Goal: Transaction & Acquisition: Purchase product/service

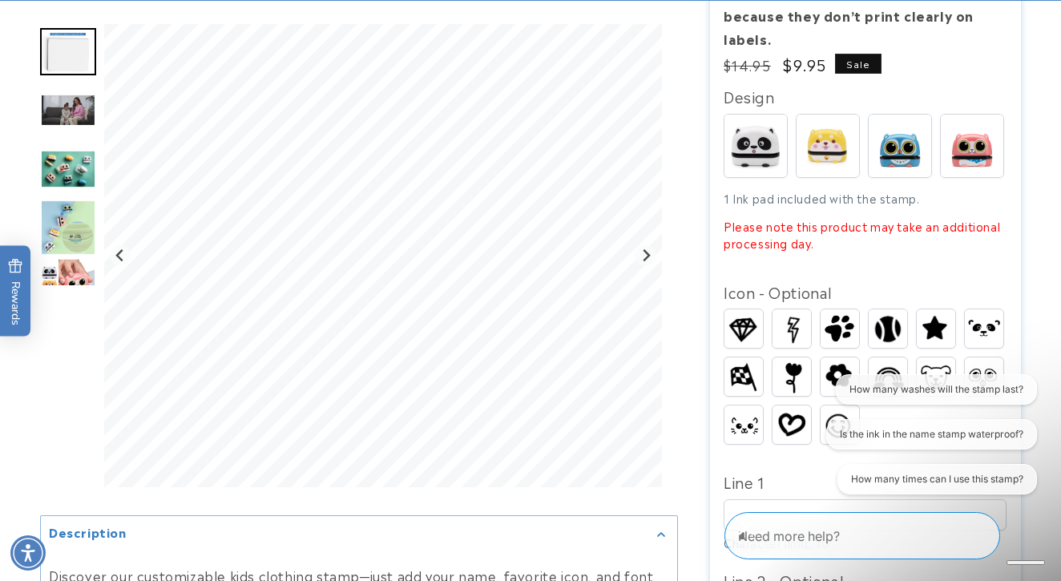
scroll to position [424, 0]
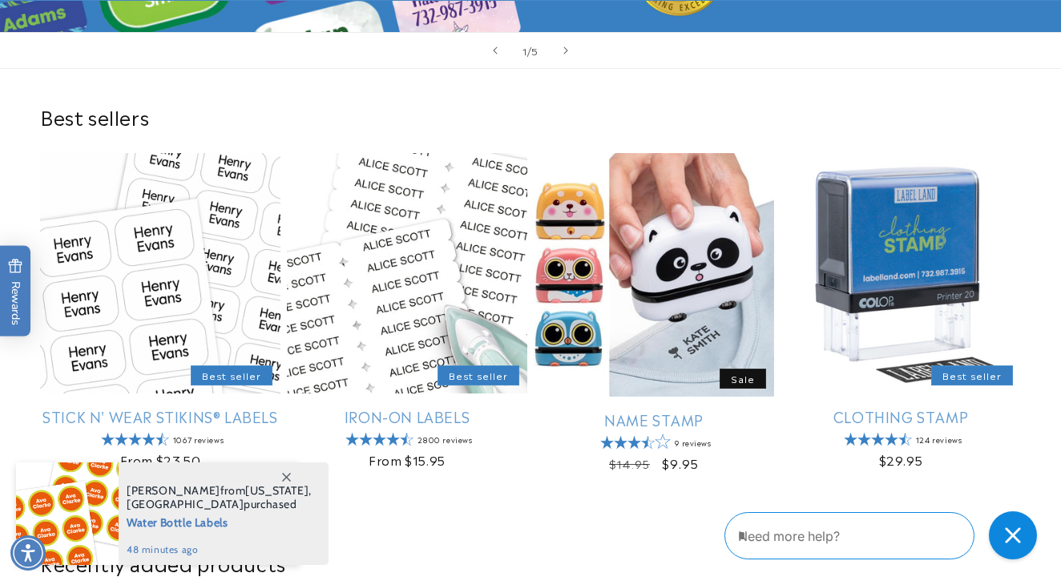
scroll to position [377, 0]
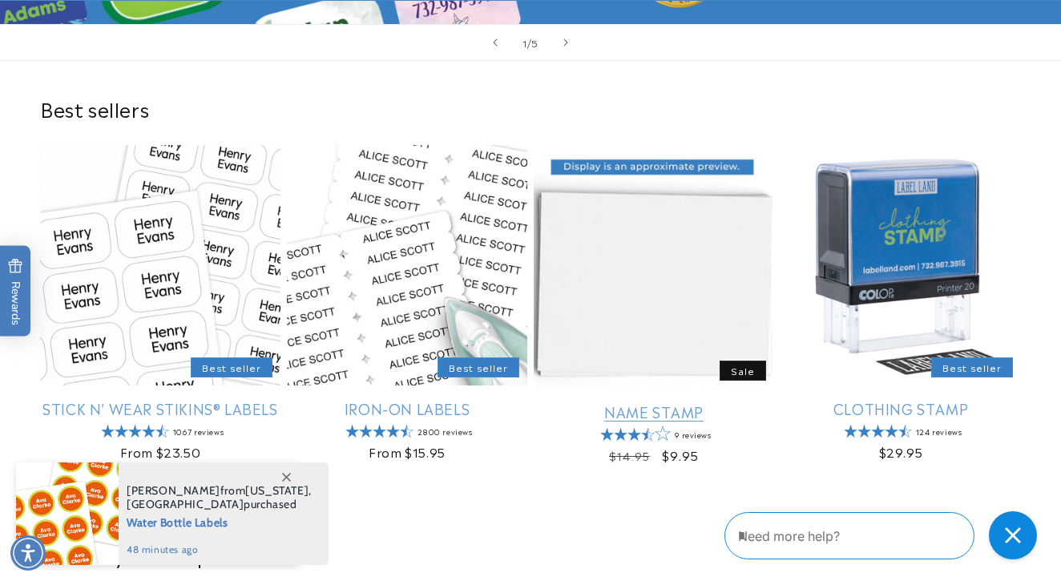
click at [654, 409] on link "Name Stamp" at bounding box center [653, 411] width 240 height 18
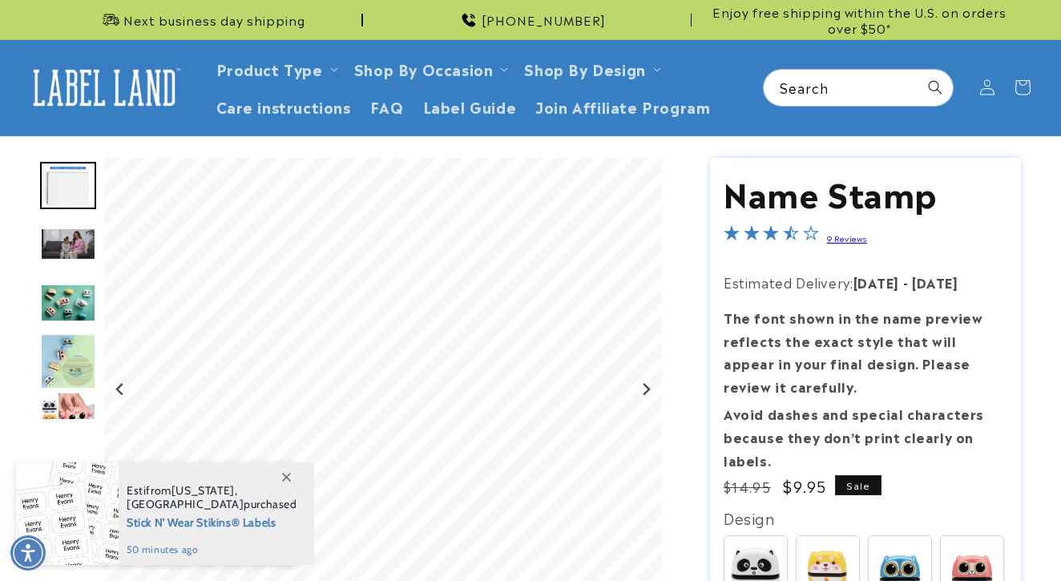
scroll to position [1141, 0]
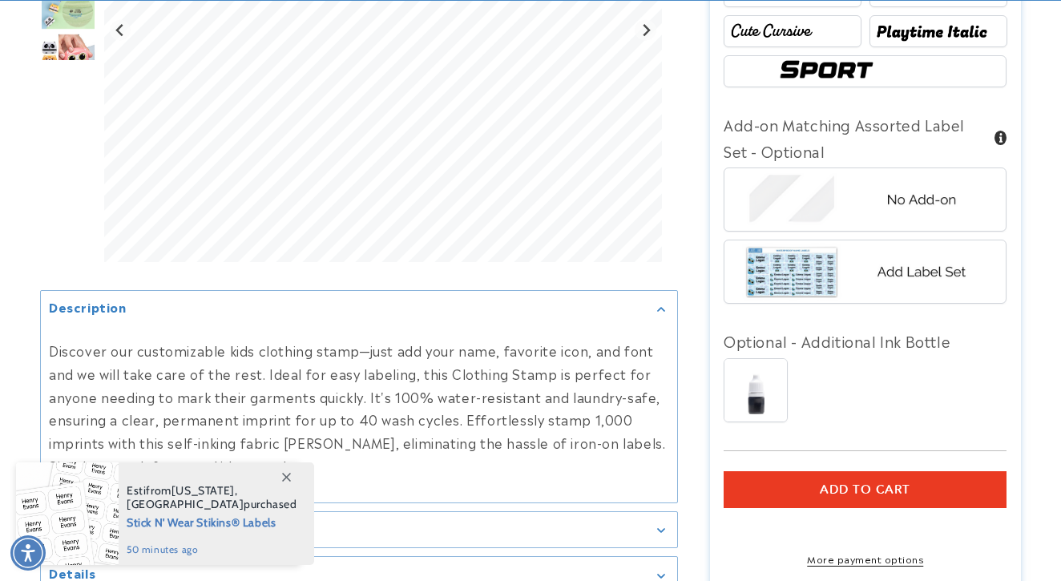
click at [282, 477] on icon at bounding box center [286, 477] width 9 height 9
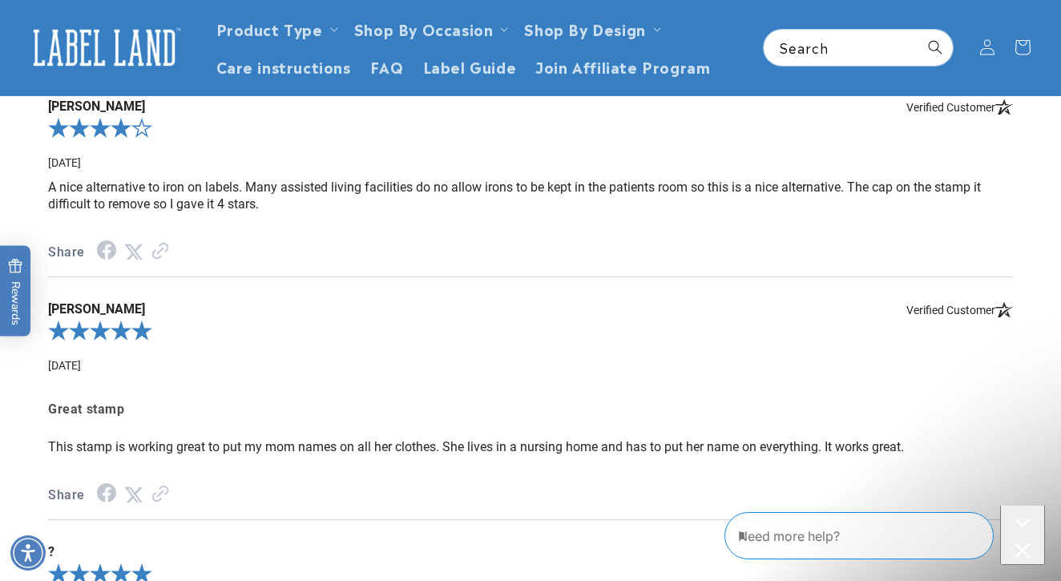
scroll to position [0, 0]
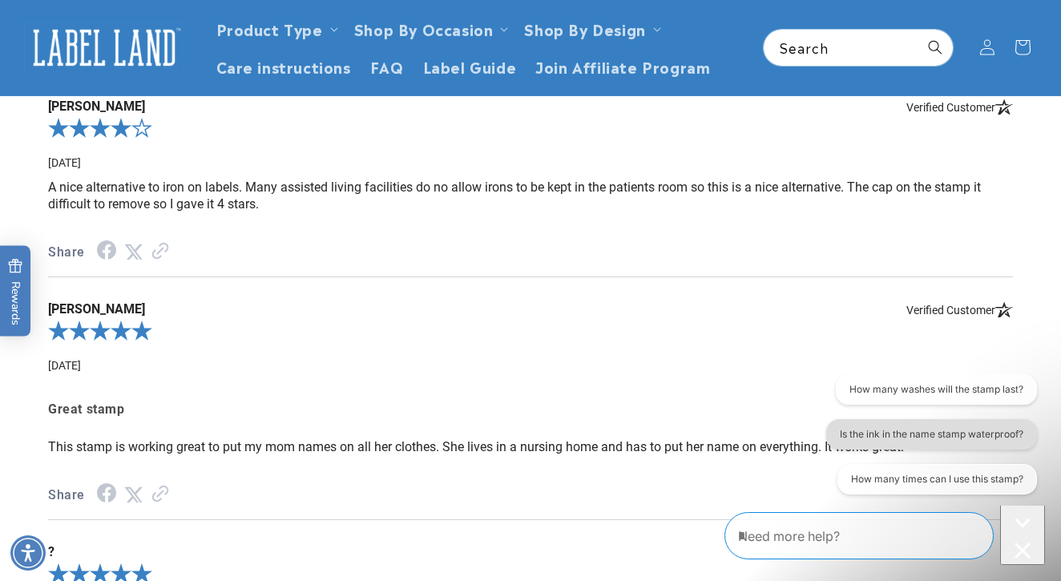
click at [999, 430] on button "Is the ink in the name stamp waterproof?" at bounding box center [931, 434] width 211 height 30
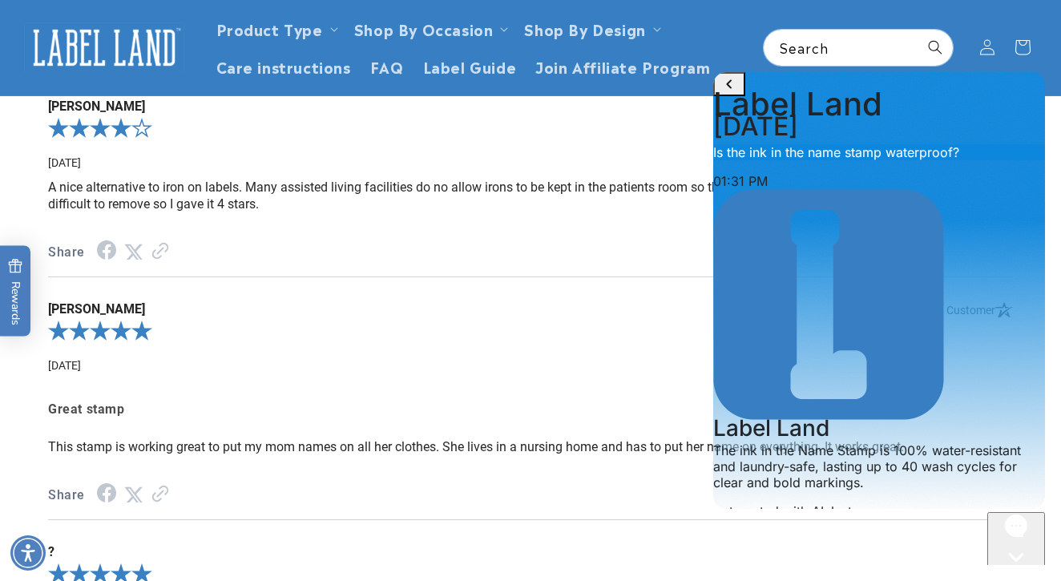
click at [671, 147] on div "**********" at bounding box center [530, 361] width 996 height 932
click at [678, 135] on div "4.0-star overall rating" at bounding box center [530, 131] width 964 height 32
click at [731, 525] on icon "Like" at bounding box center [724, 530] width 11 height 11
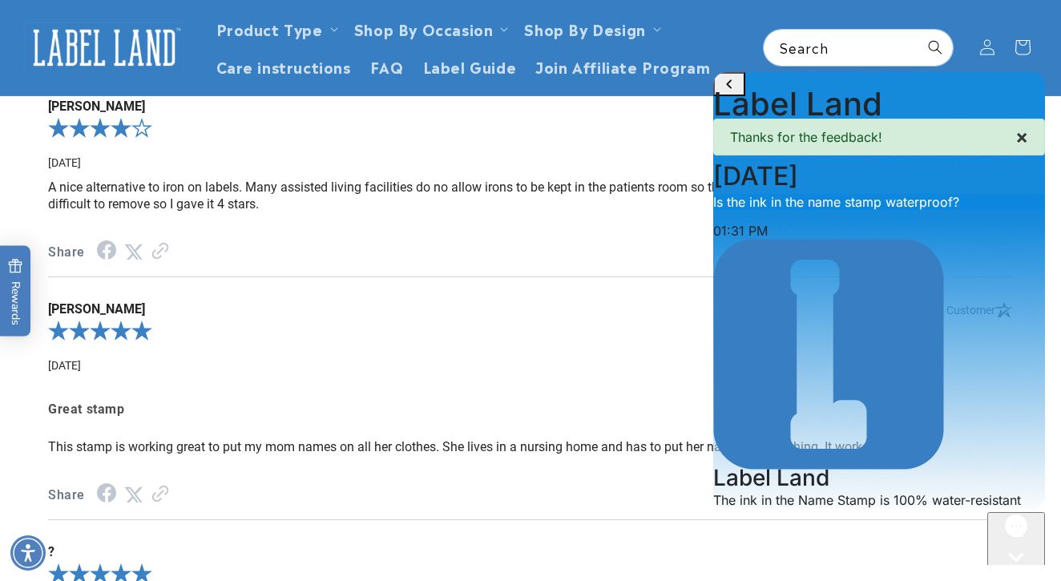
click at [1015, 148] on span "×" at bounding box center [1021, 136] width 13 height 23
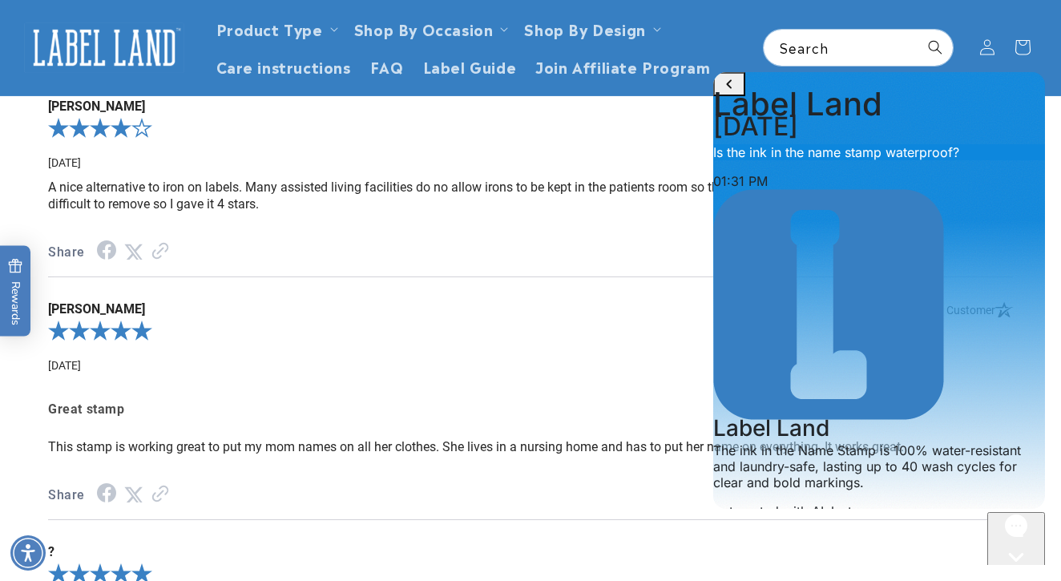
click at [731, 88] on icon "go to home page" at bounding box center [729, 83] width 6 height 9
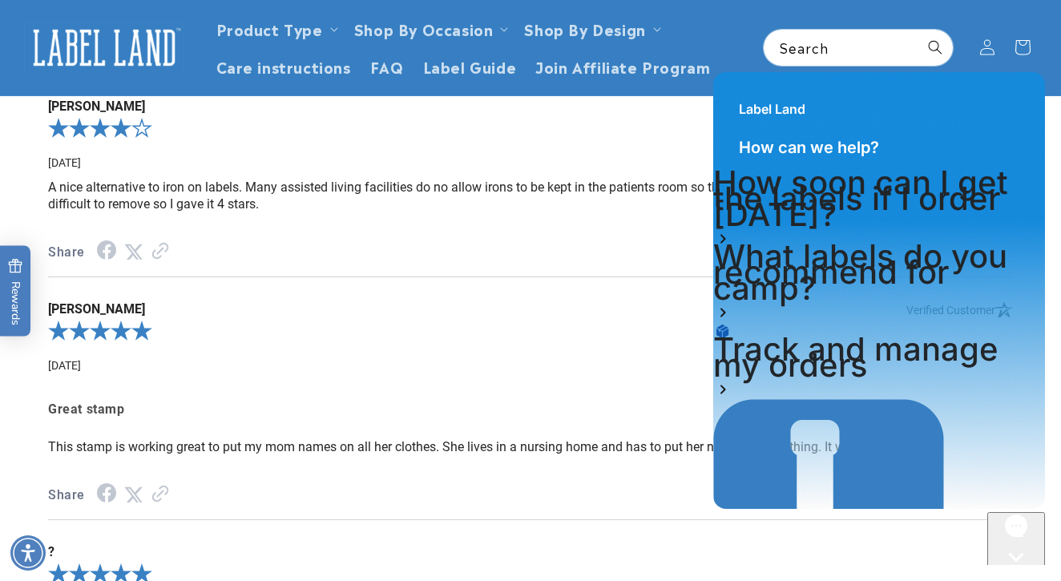
click at [694, 150] on div "**********" at bounding box center [530, 361] width 996 height 932
click at [665, 141] on div "4.0-star overall rating" at bounding box center [530, 131] width 964 height 32
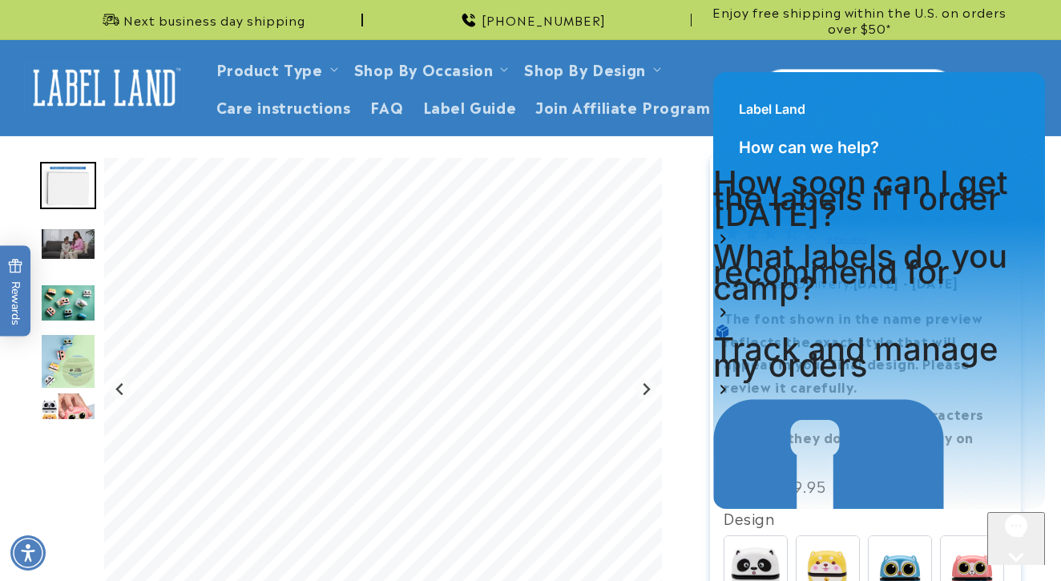
click at [1006, 546] on icon "Close gorgias live chat" at bounding box center [1016, 557] width 32 height 32
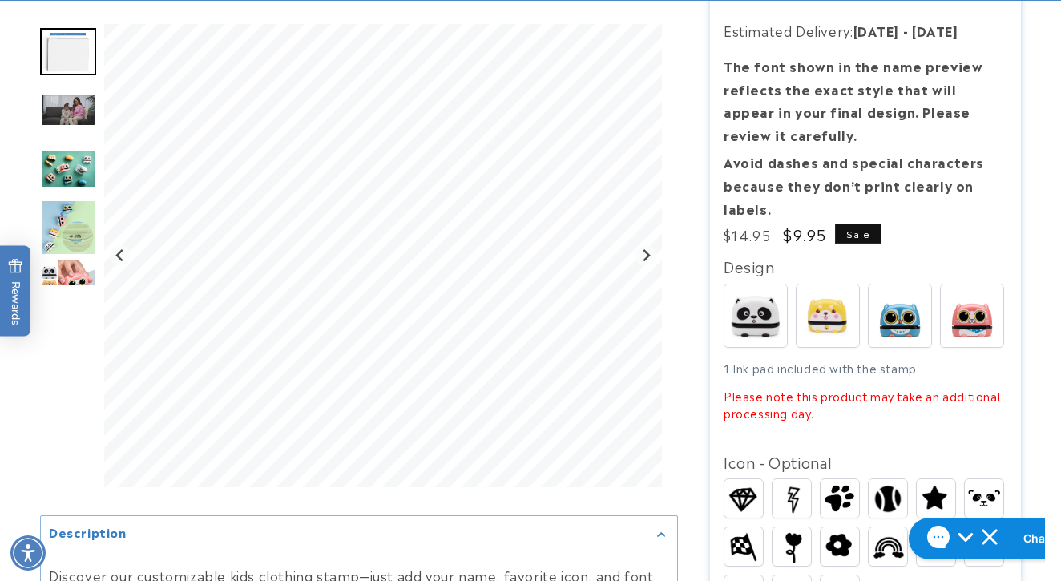
scroll to position [257, 0]
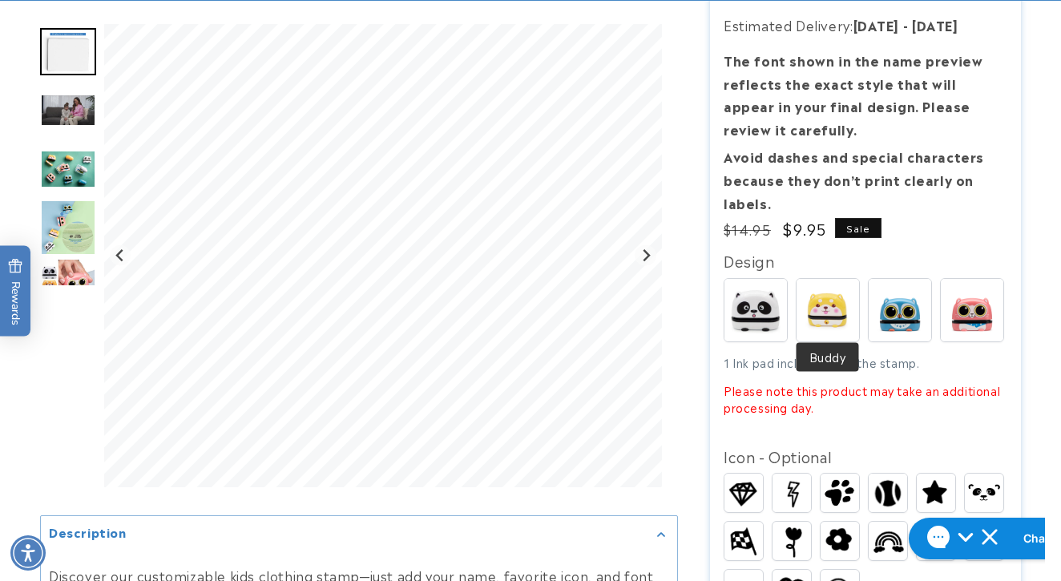
click at [830, 300] on img at bounding box center [827, 310] width 62 height 62
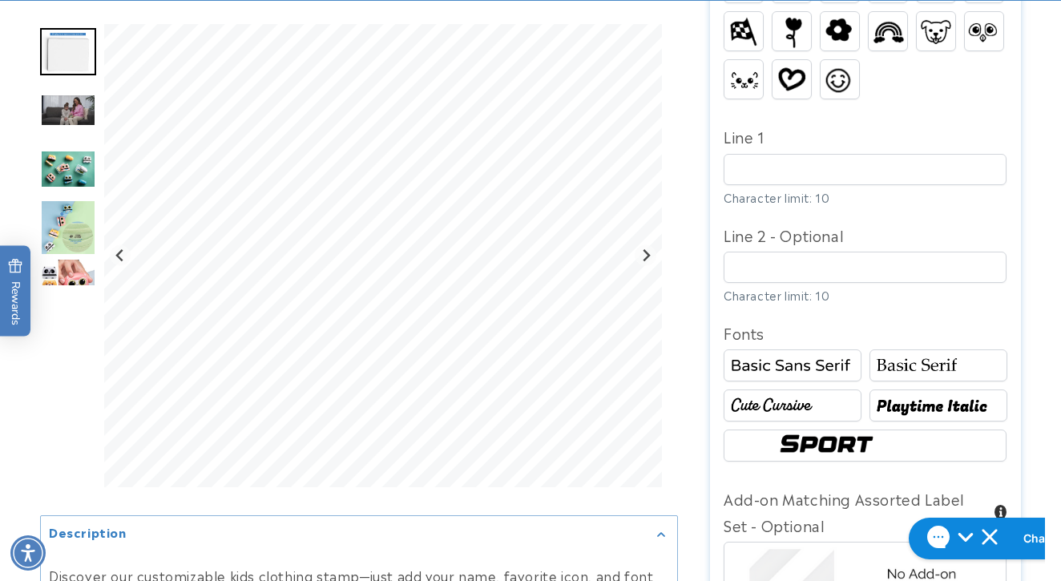
scroll to position [768, 0]
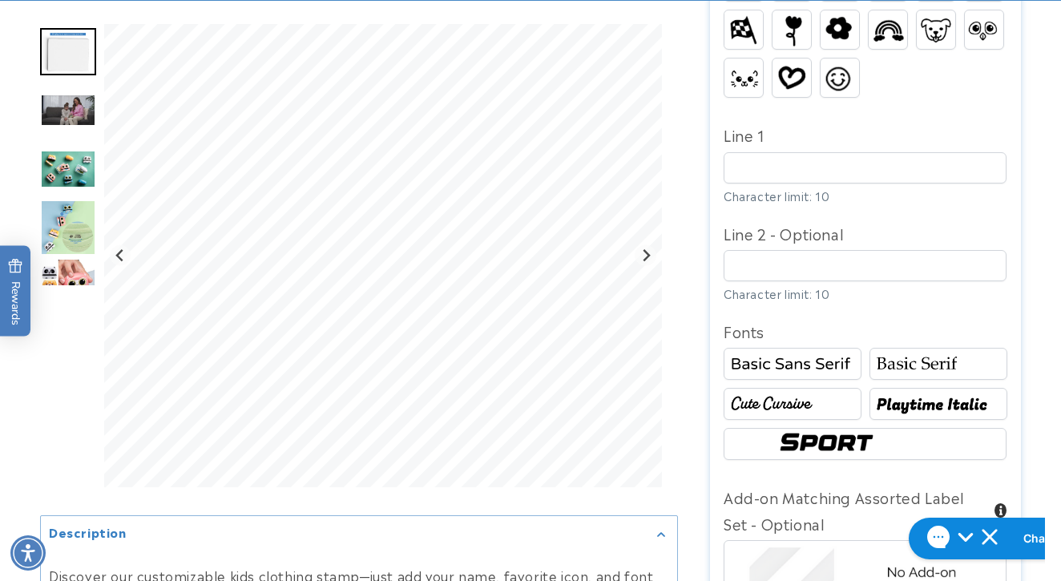
click at [934, 396] on img at bounding box center [938, 404] width 133 height 22
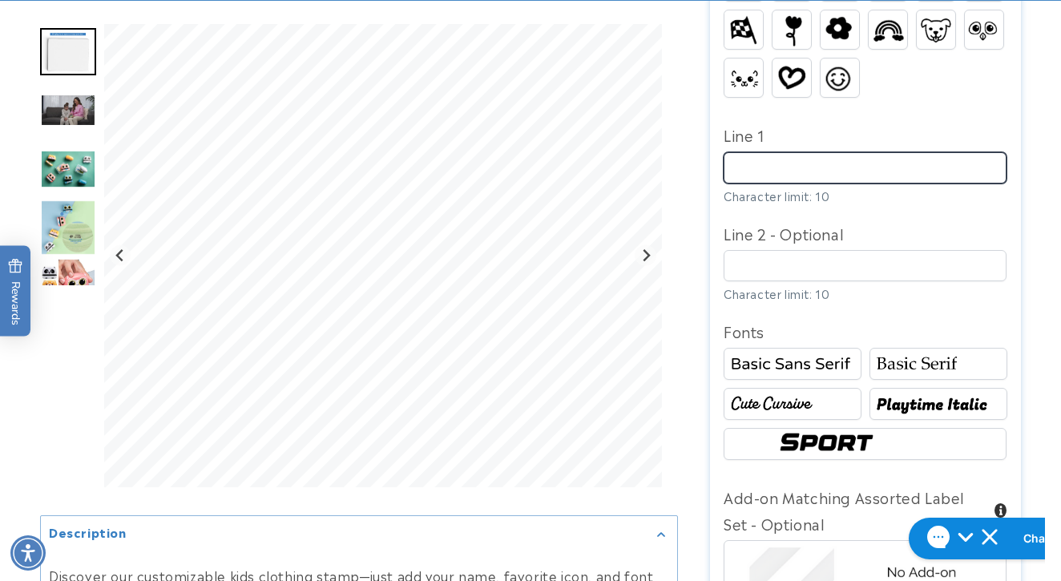
click at [779, 163] on input "Line 1" at bounding box center [864, 167] width 283 height 31
type input "******"
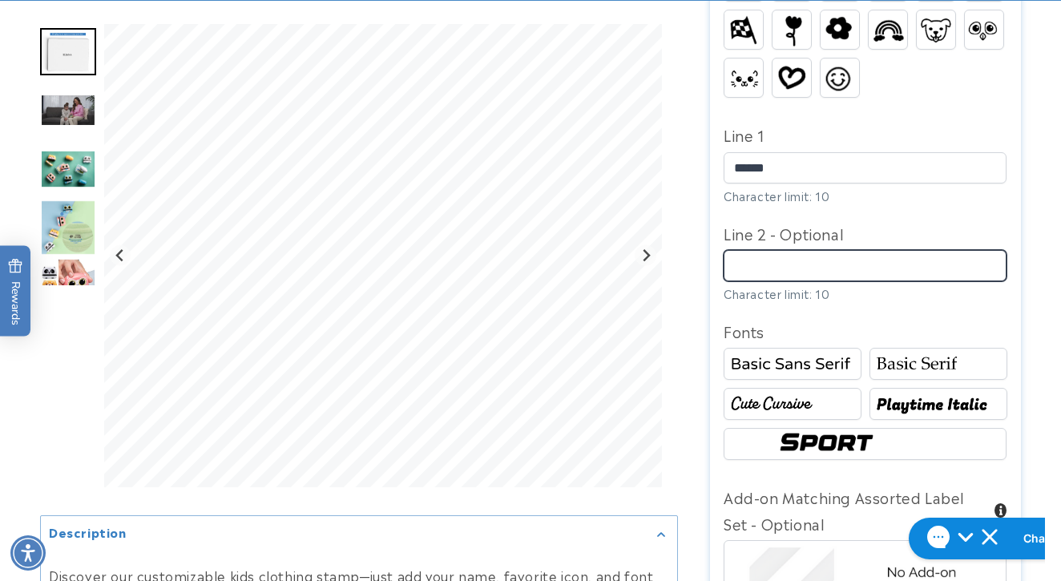
click at [851, 250] on input "Line 2 - Optional" at bounding box center [864, 265] width 283 height 31
type input "*******"
click at [903, 357] on img at bounding box center [938, 364] width 133 height 22
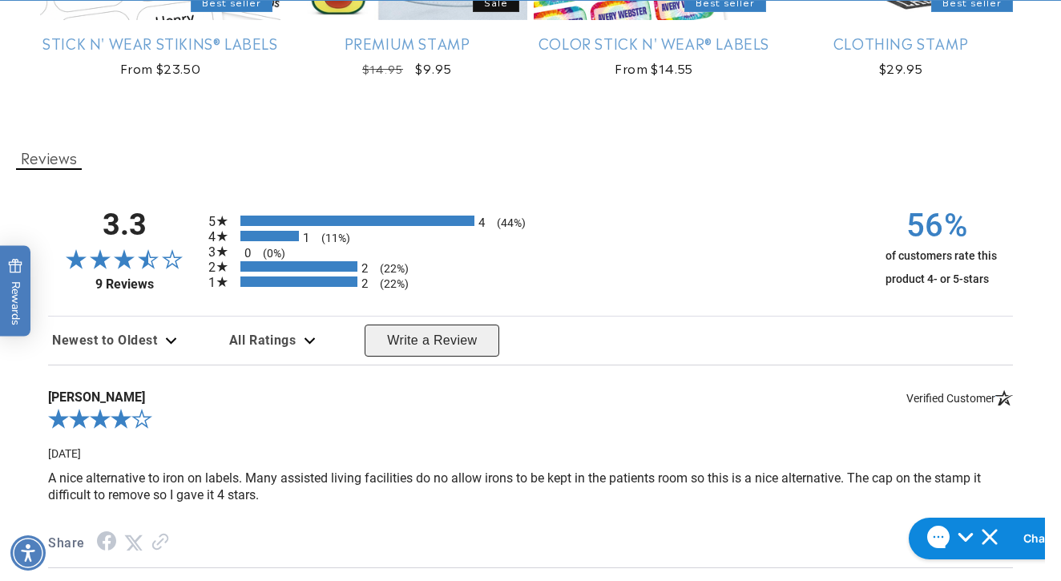
scroll to position [2091, 0]
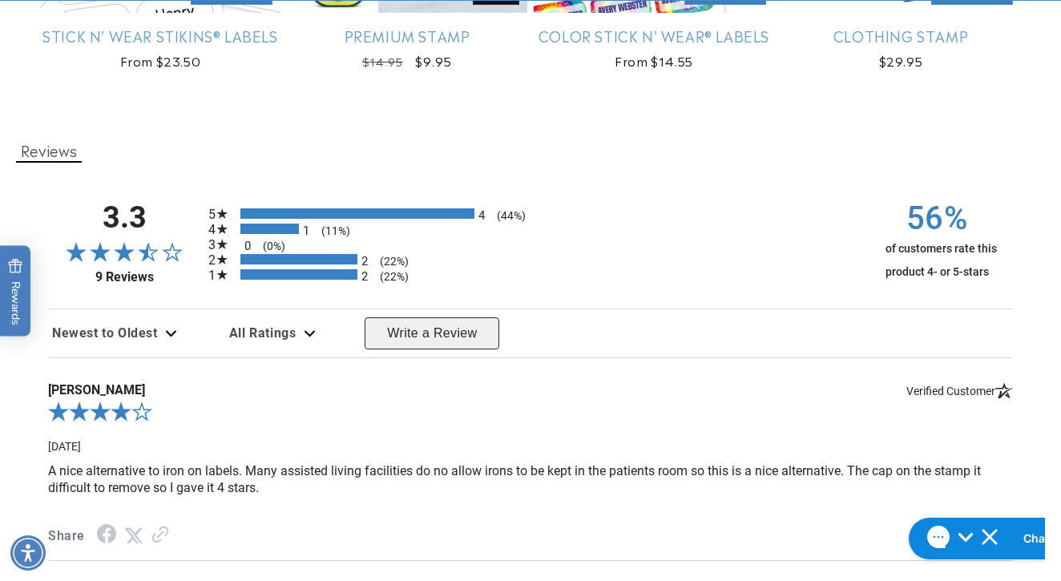
click at [313, 280] on div "2 (22%)" at bounding box center [298, 274] width 117 height 10
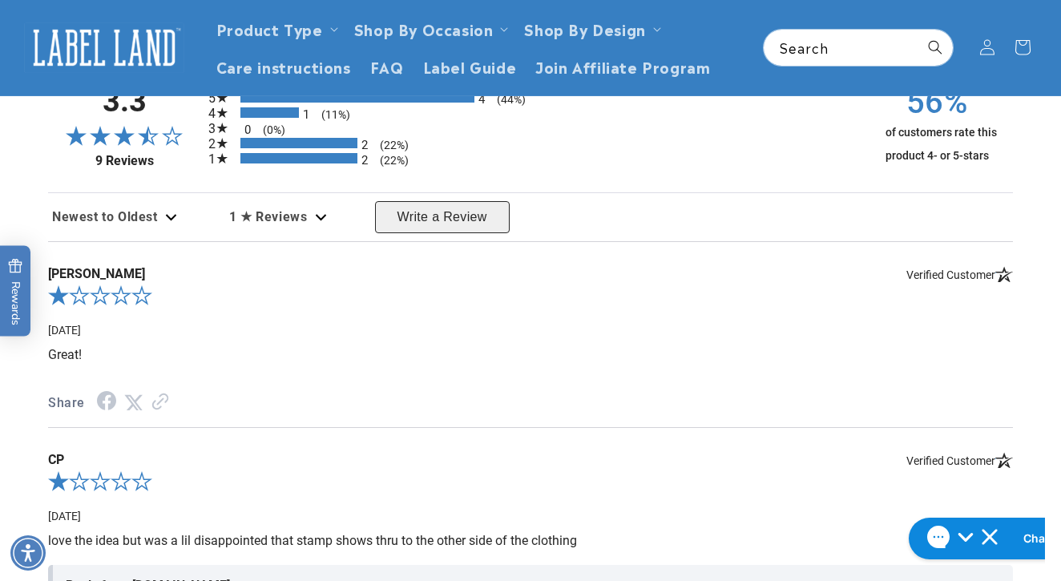
scroll to position [2137, 0]
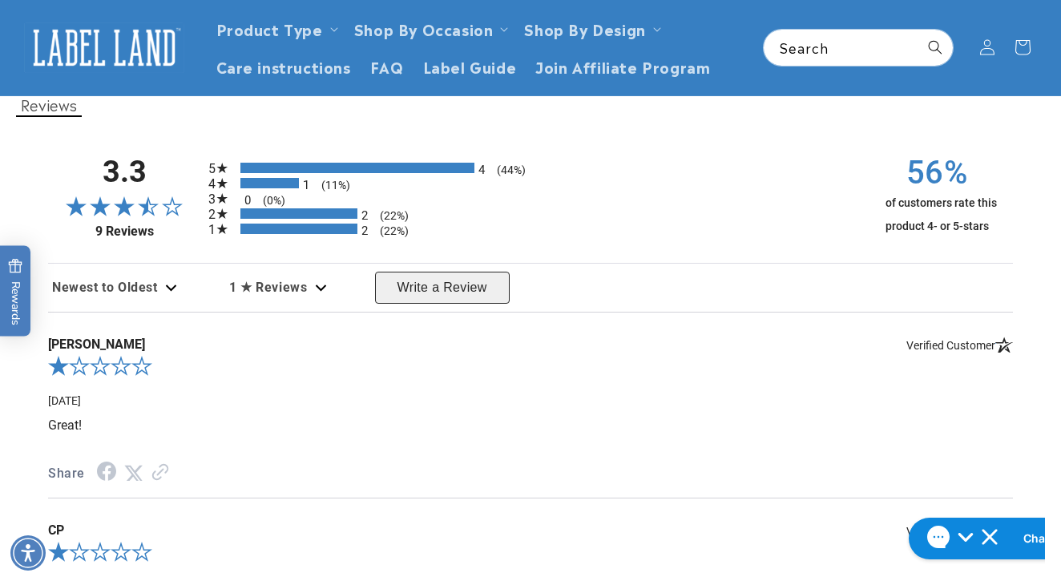
click at [342, 234] on div "2 (22%)" at bounding box center [298, 228] width 117 height 10
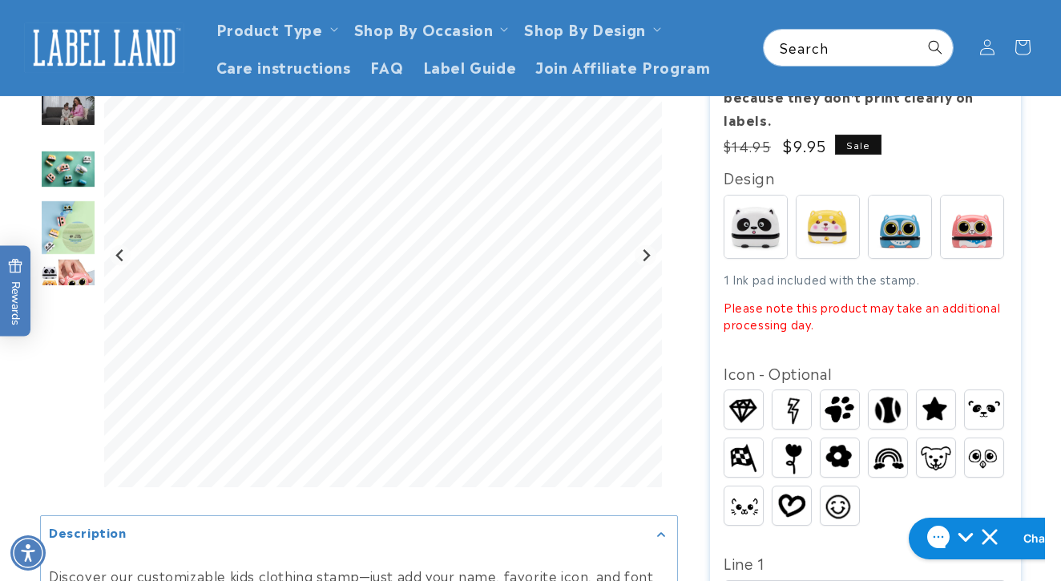
scroll to position [216, 0]
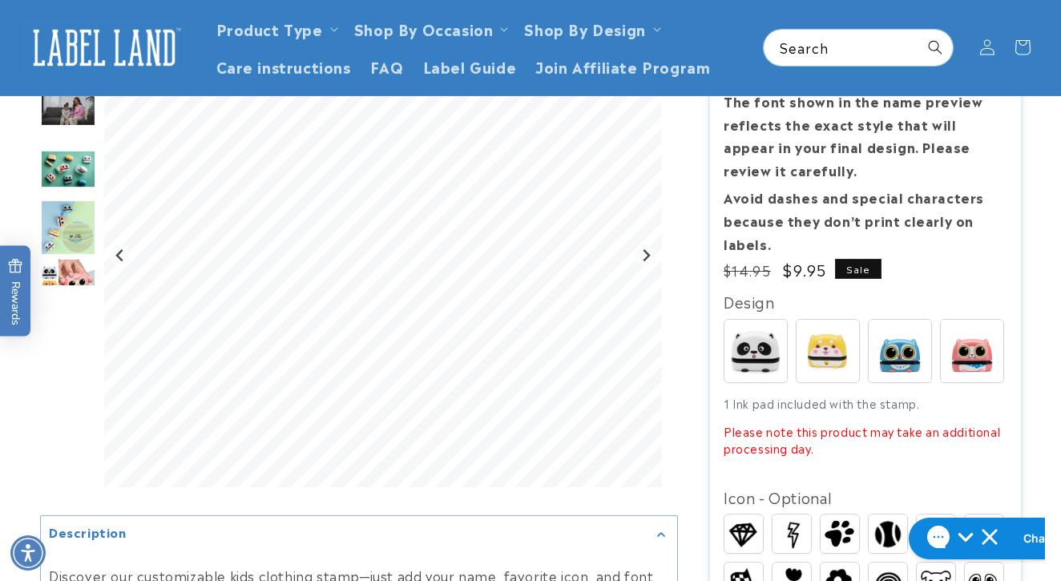
click at [71, 236] on img "Go to slide 5" at bounding box center [68, 227] width 56 height 56
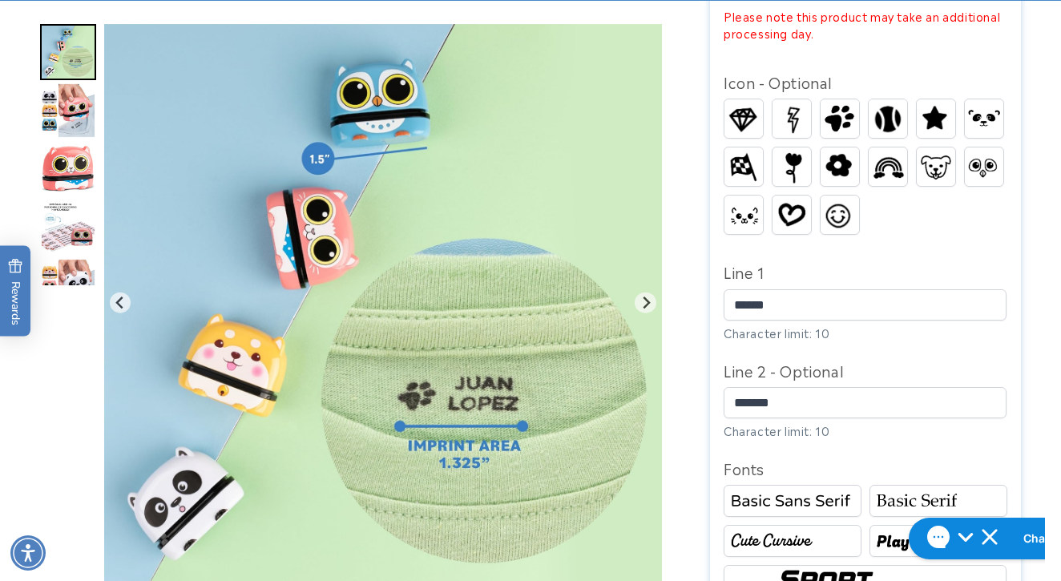
scroll to position [644, 0]
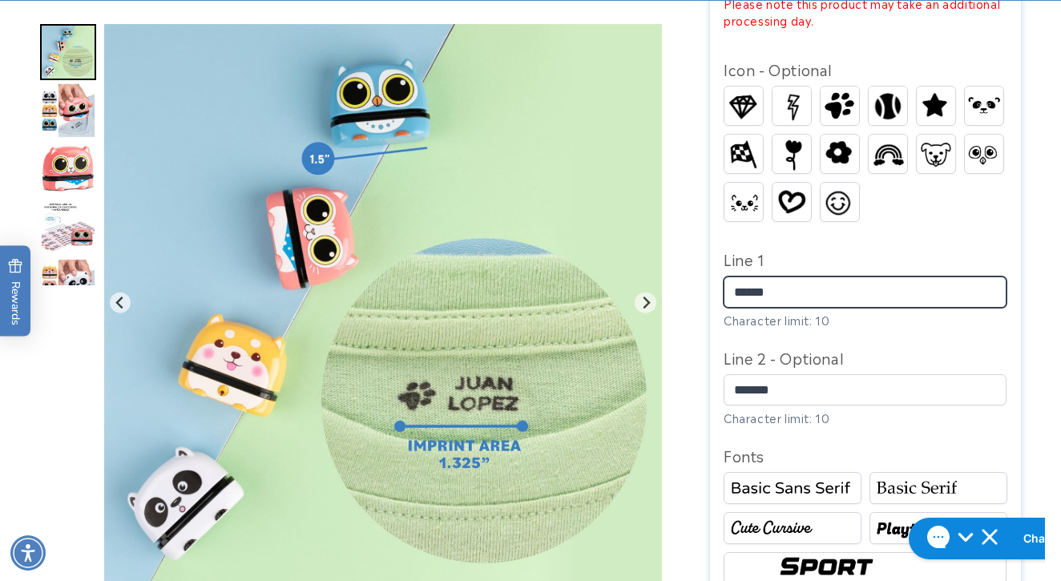
click at [833, 284] on input "******" at bounding box center [864, 291] width 283 height 31
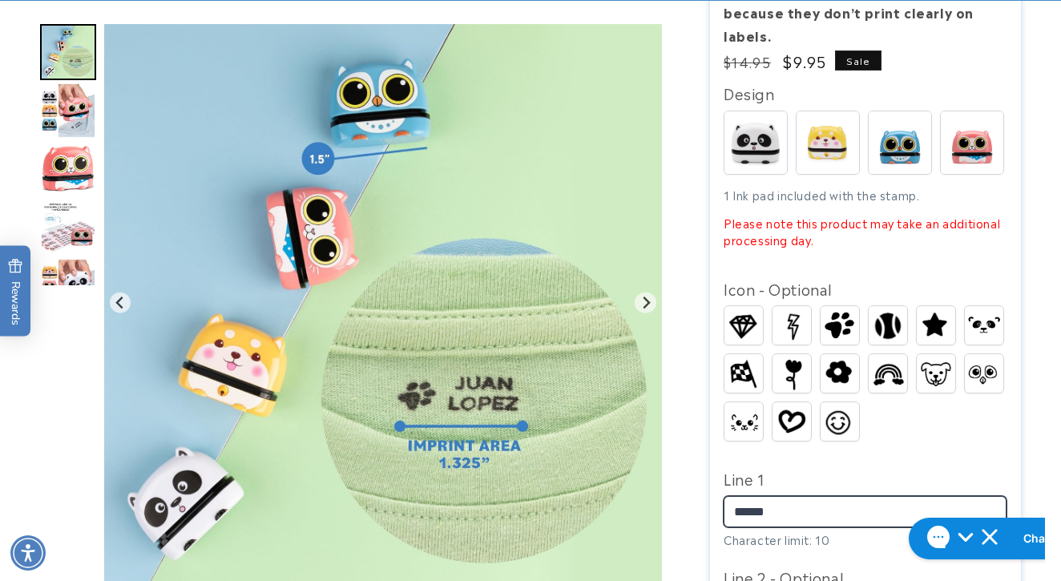
scroll to position [527, 0]
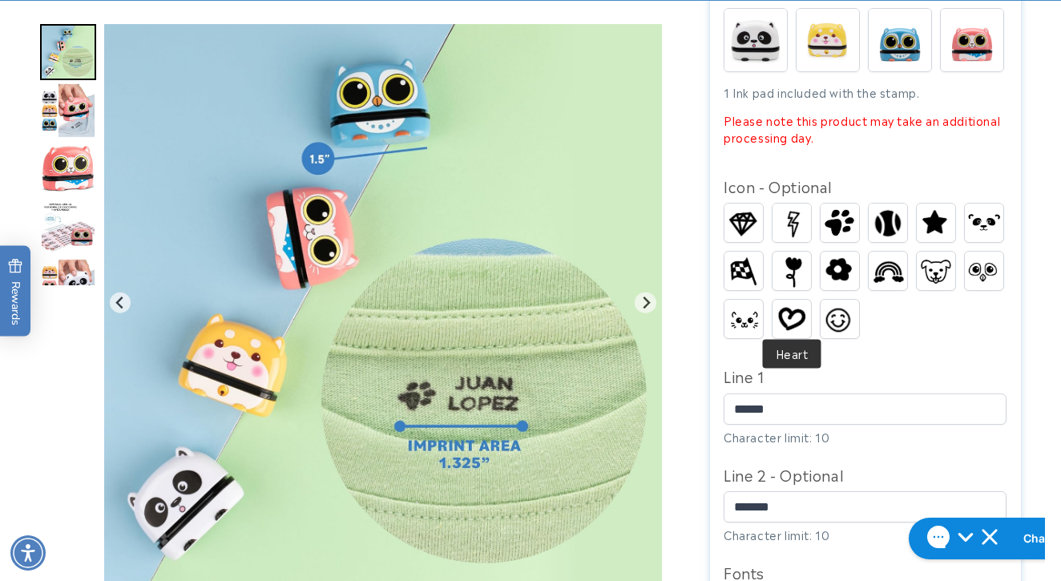
click at [799, 312] on img at bounding box center [791, 319] width 38 height 30
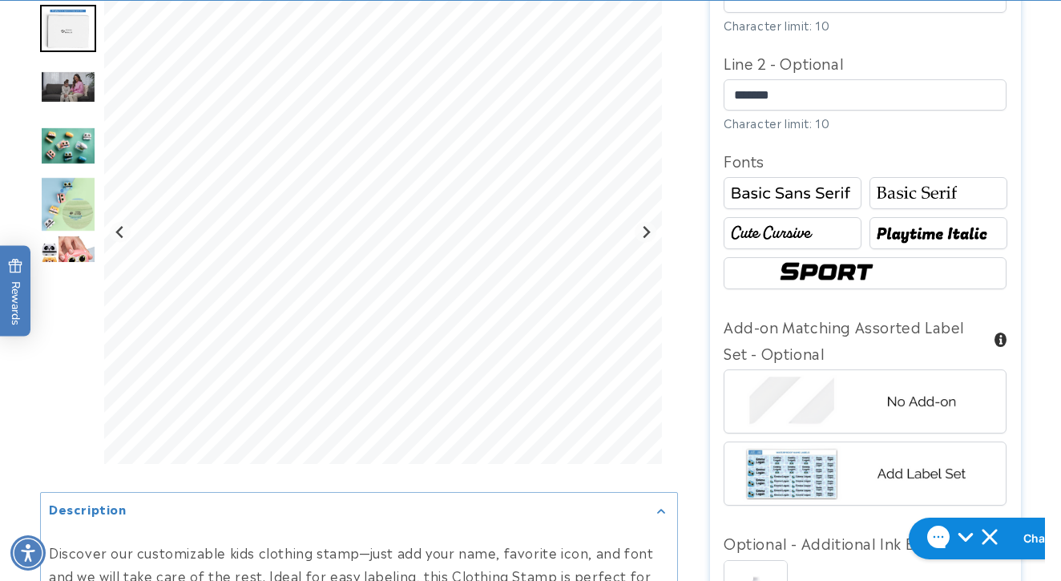
scroll to position [978, 0]
